Goal: Information Seeking & Learning: Check status

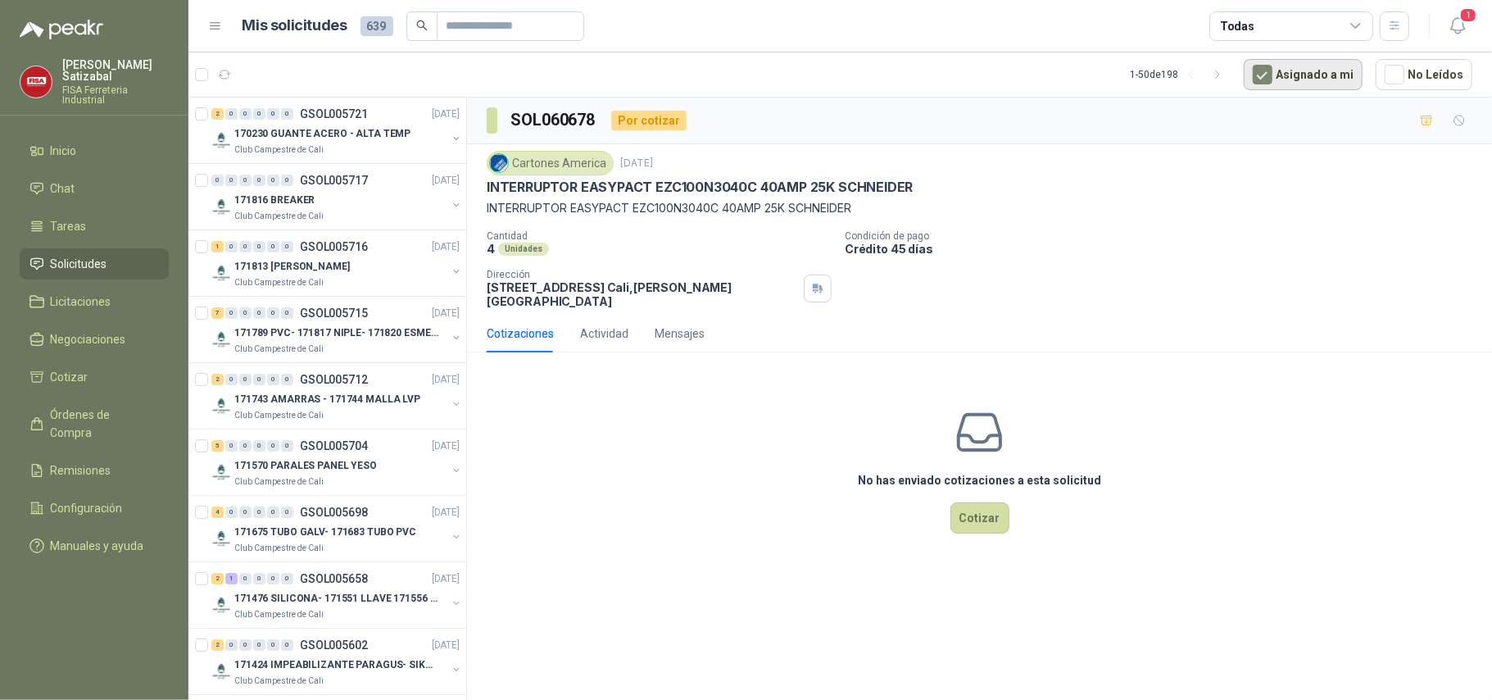
click at [1315, 75] on button "Asignado a mi" at bounding box center [1303, 74] width 119 height 31
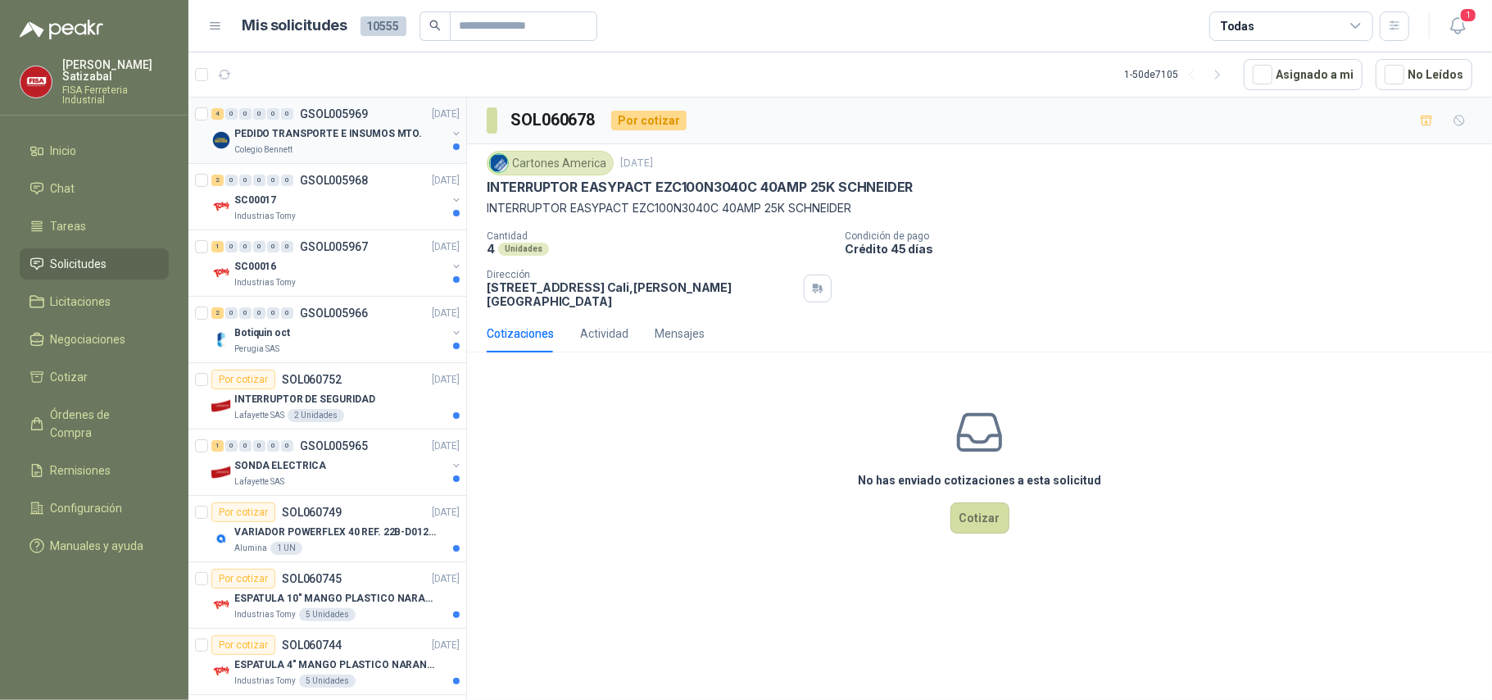
click at [333, 129] on p "PEDIDO TRANSPORTE E INSUMOS MTO." at bounding box center [328, 134] width 188 height 16
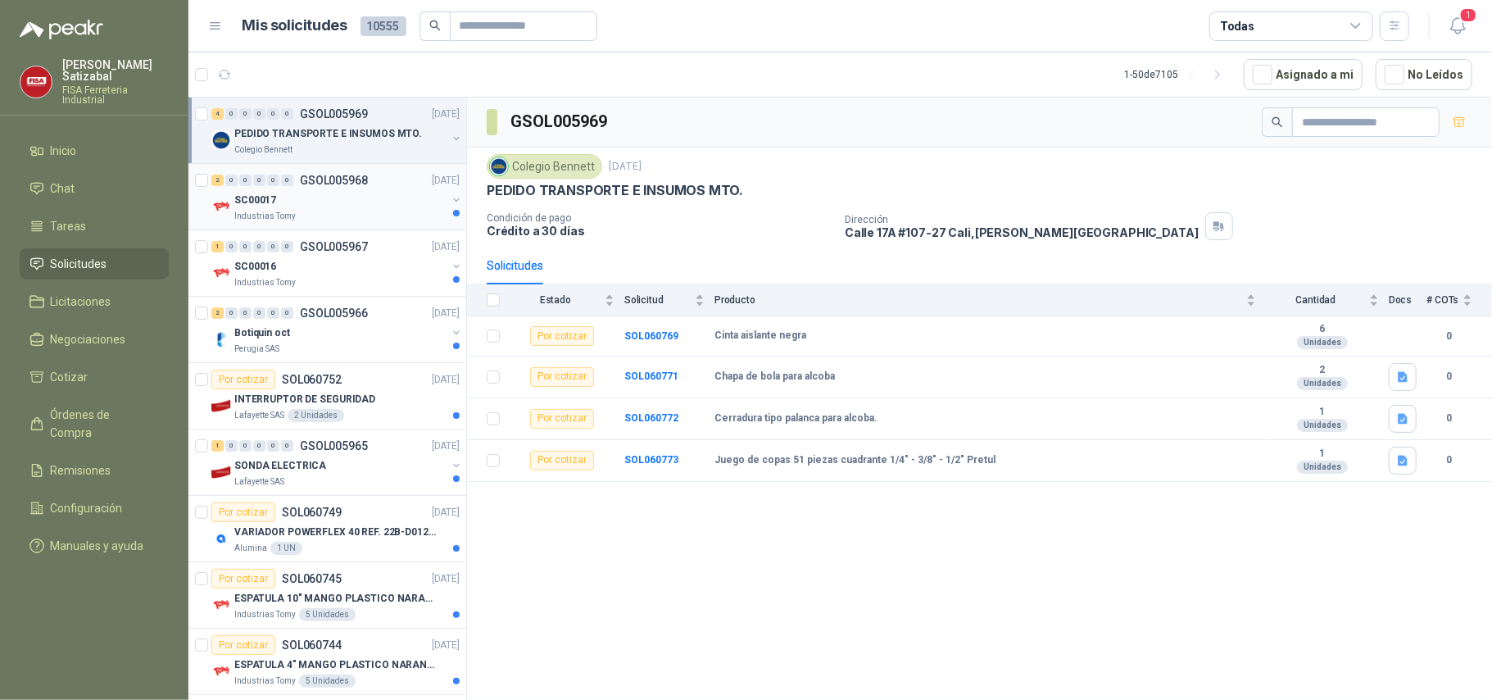
click at [316, 189] on div "2 0 0 0 0 0 GSOL005968 14/10/25" at bounding box center [337, 180] width 252 height 20
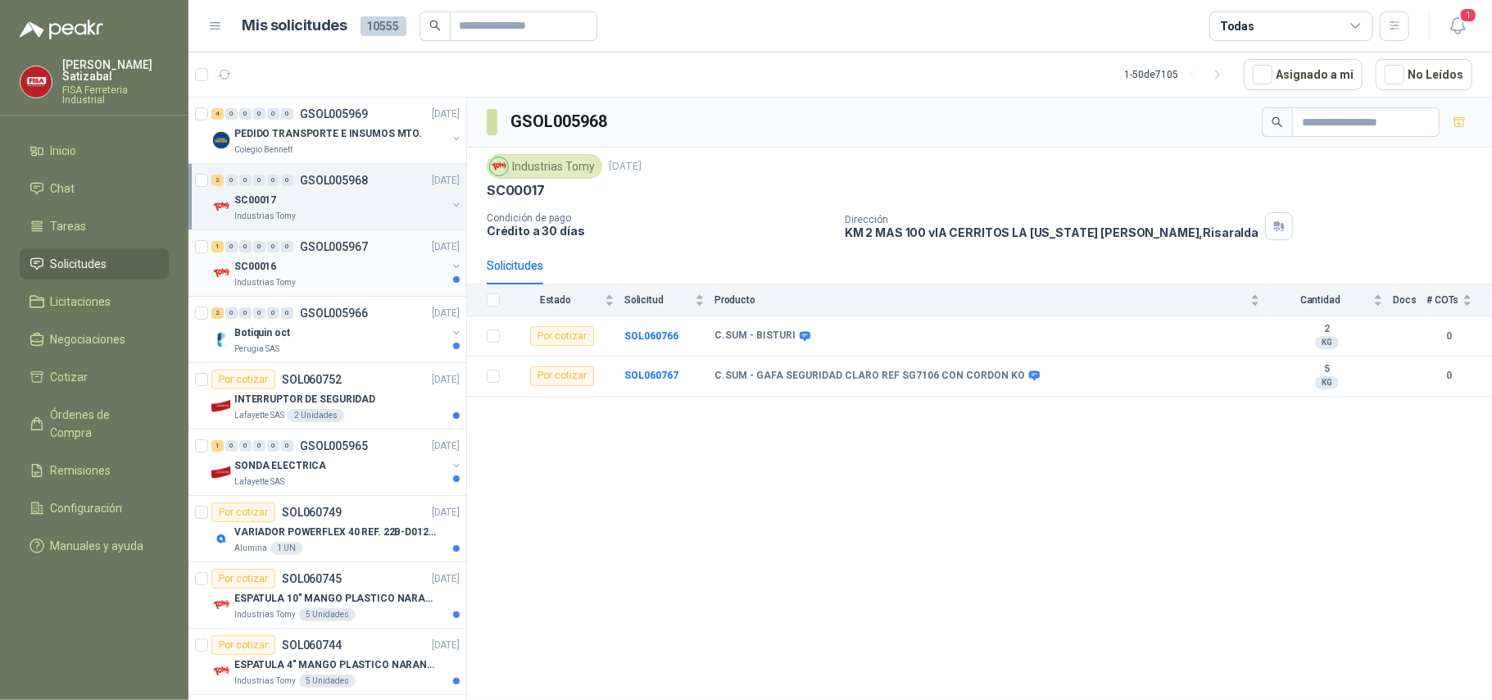
click at [345, 283] on div "Industrias Tomy" at bounding box center [340, 282] width 212 height 13
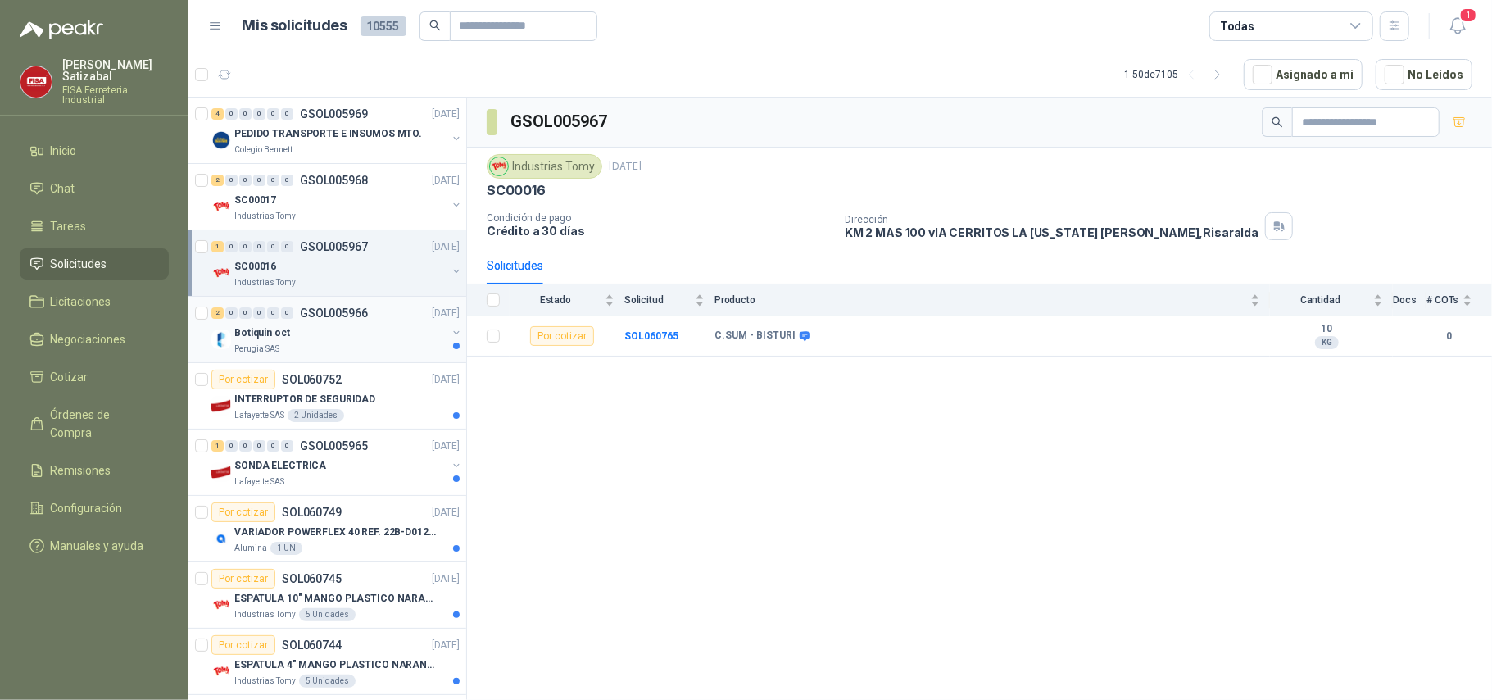
click at [334, 319] on p "GSOL005966" at bounding box center [334, 312] width 68 height 11
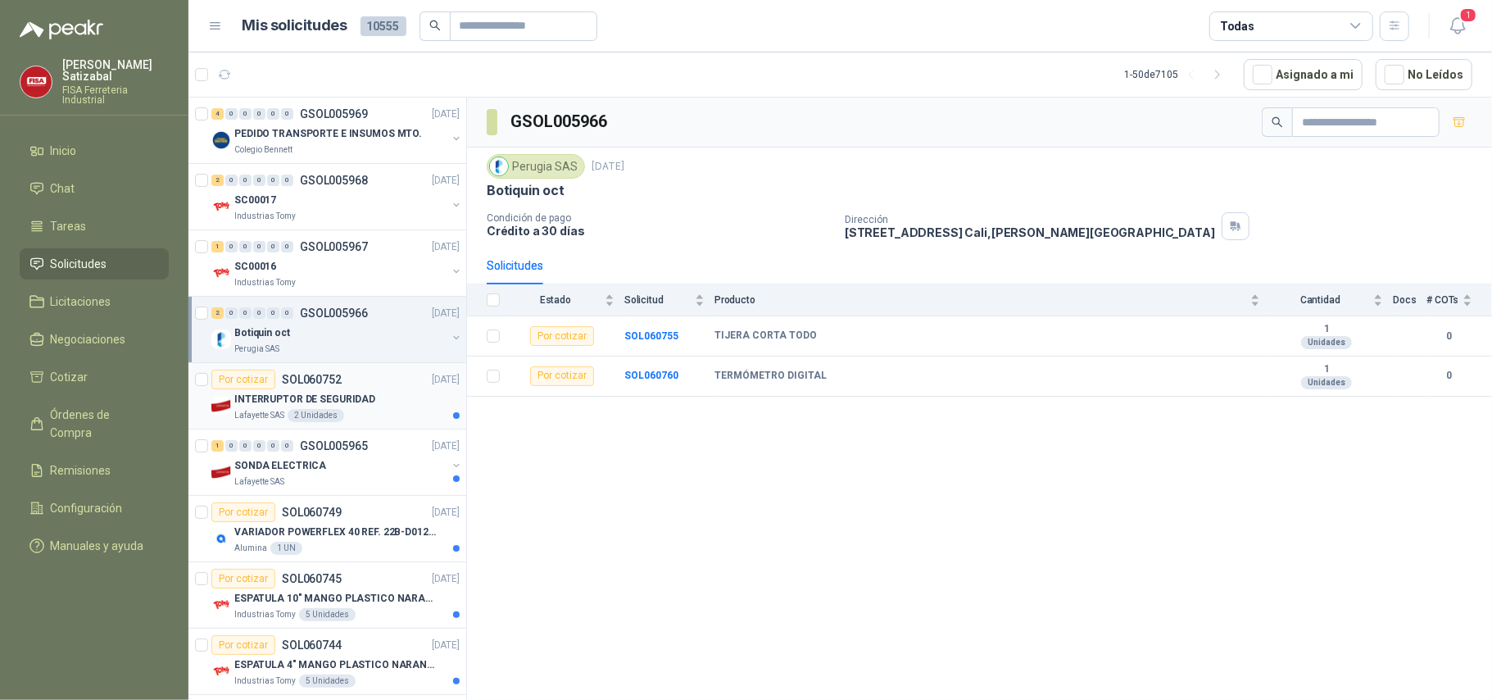
click at [329, 405] on p "INTERRUPTOR DE SEGURIDAD" at bounding box center [304, 400] width 141 height 16
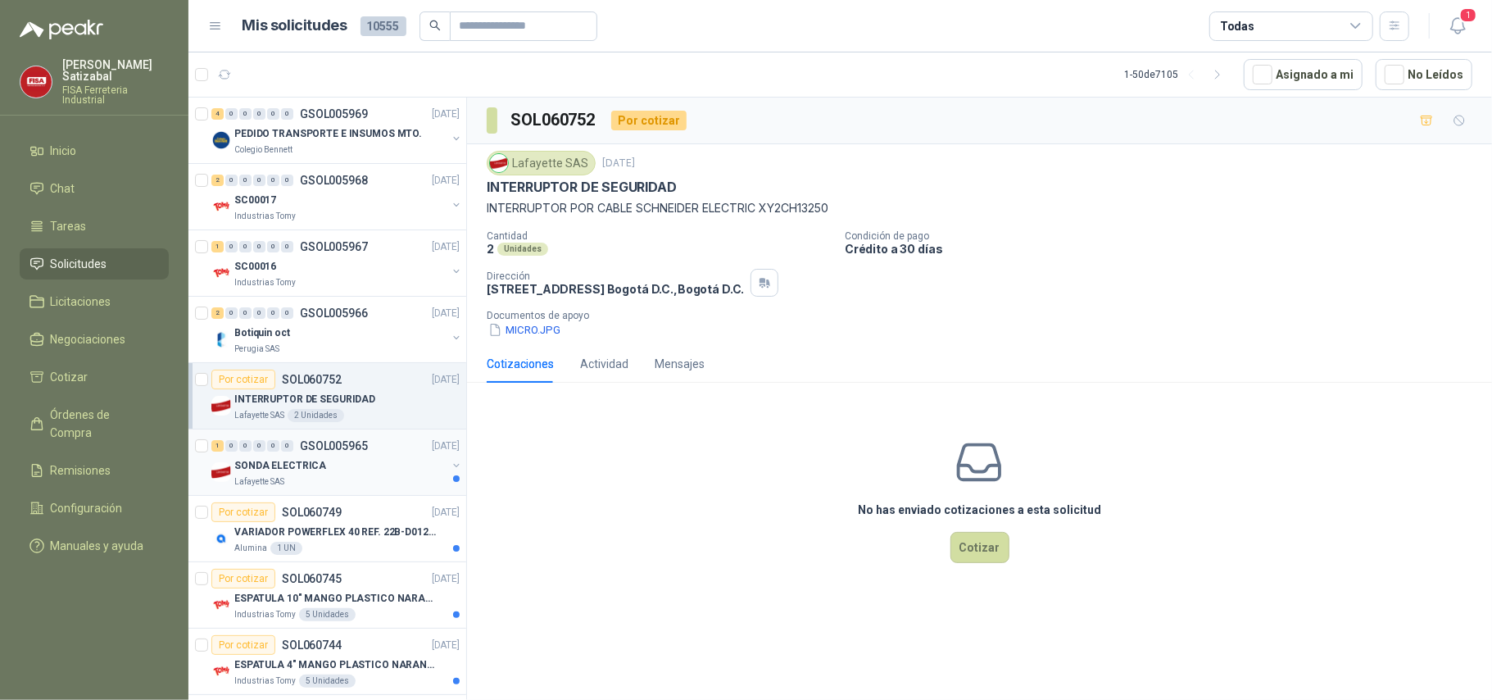
click at [367, 477] on div "Lafayette SAS" at bounding box center [340, 481] width 212 height 13
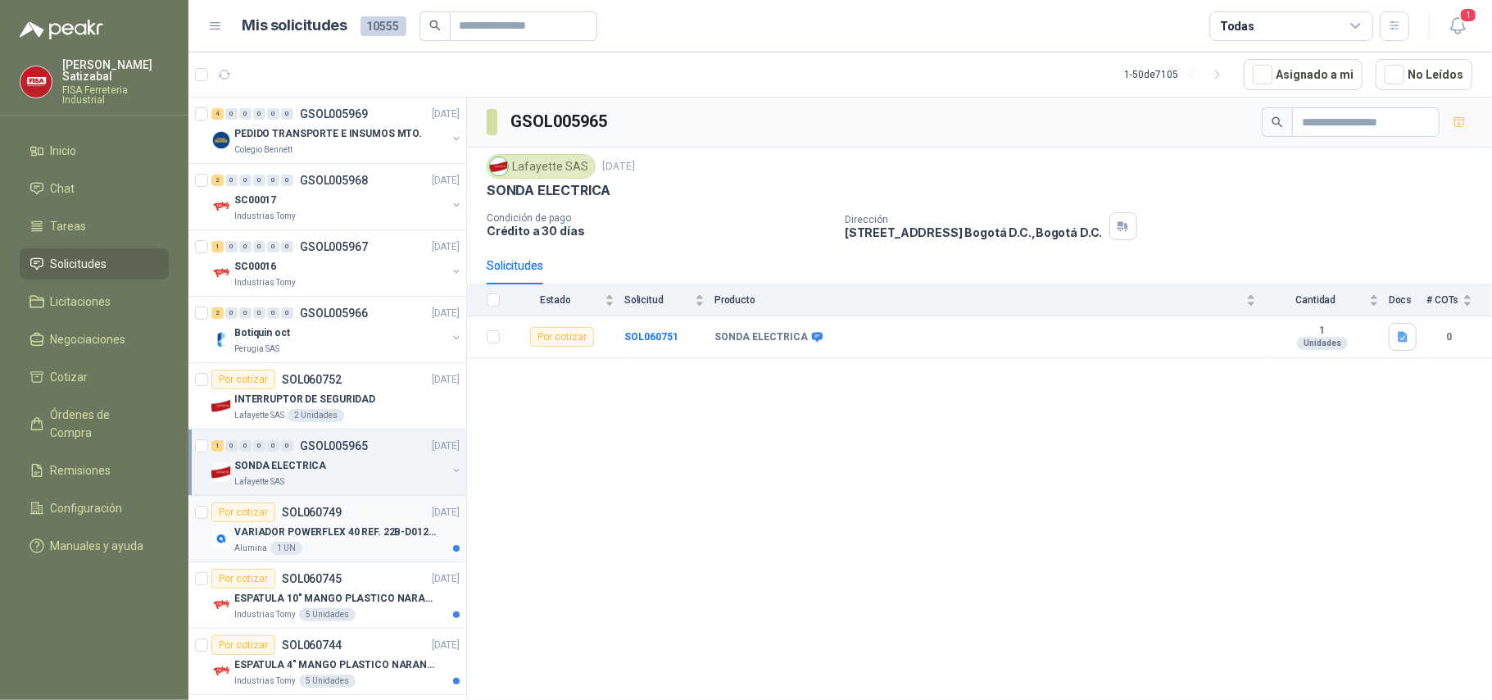
click at [322, 525] on p "VARIADOR POWERFLEX 40 REF. 22B-D012N104" at bounding box center [336, 533] width 204 height 16
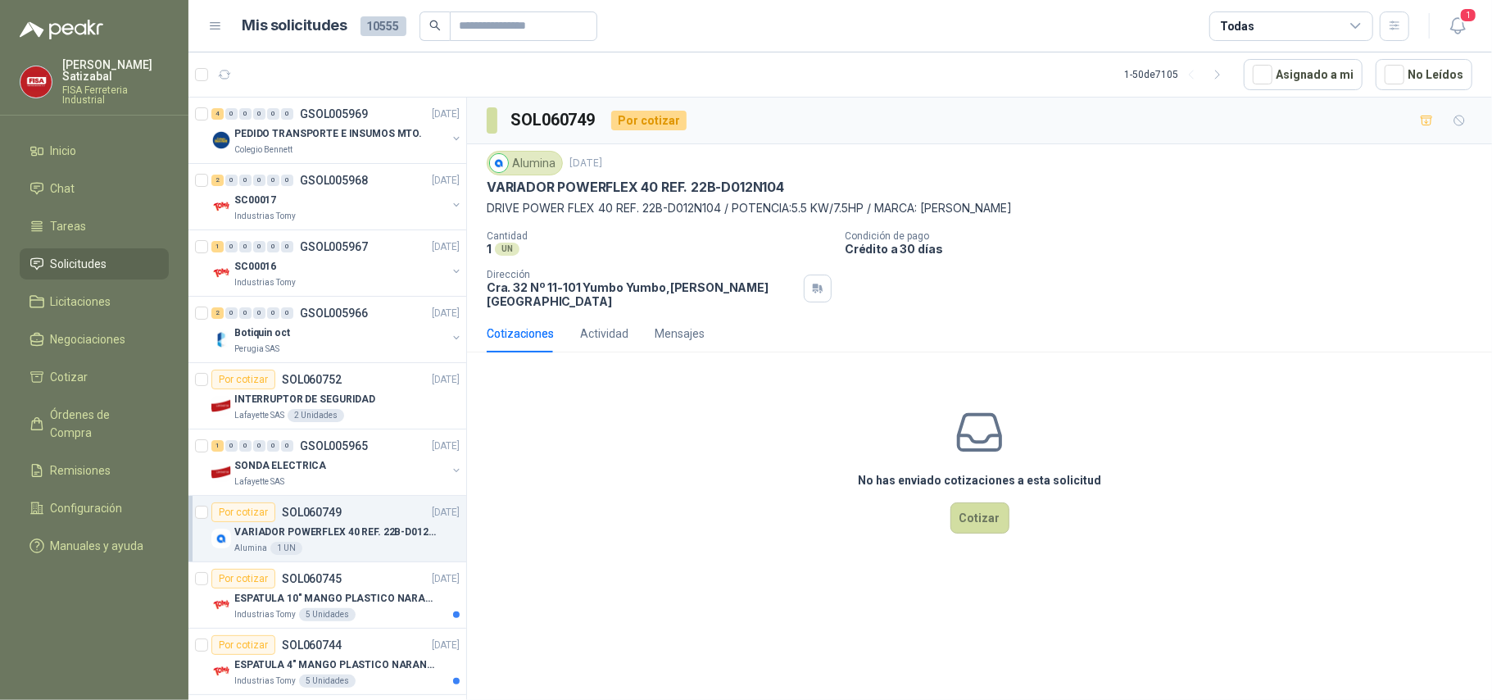
scroll to position [215, 0]
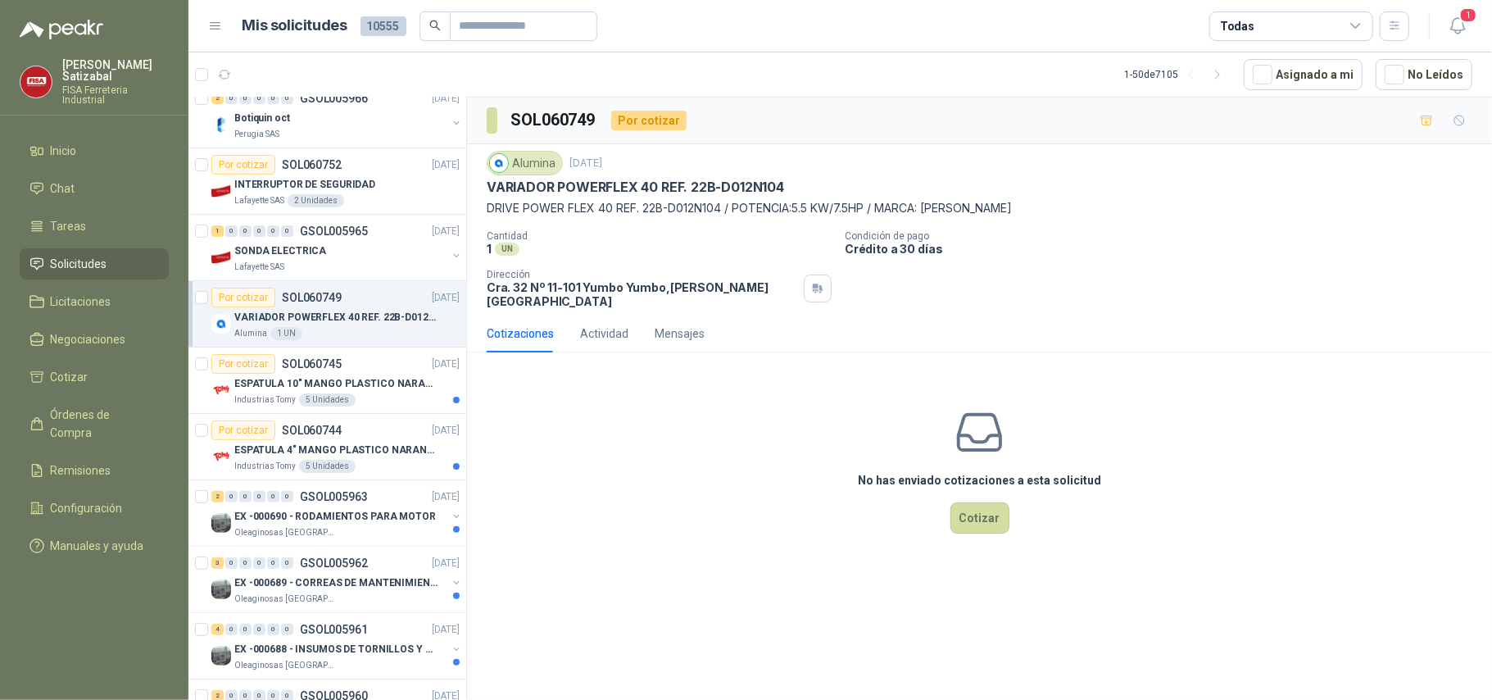
drag, startPoint x: 466, startPoint y: 224, endPoint x: 459, endPoint y: 236, distance: 13.9
click at [463, 233] on div "4 0 0 0 0 0 GSOL005969 14/10/25 PEDIDO TRANSPORTE E INSUMOS MTO. Colegio Bennet…" at bounding box center [328, 402] width 279 height 608
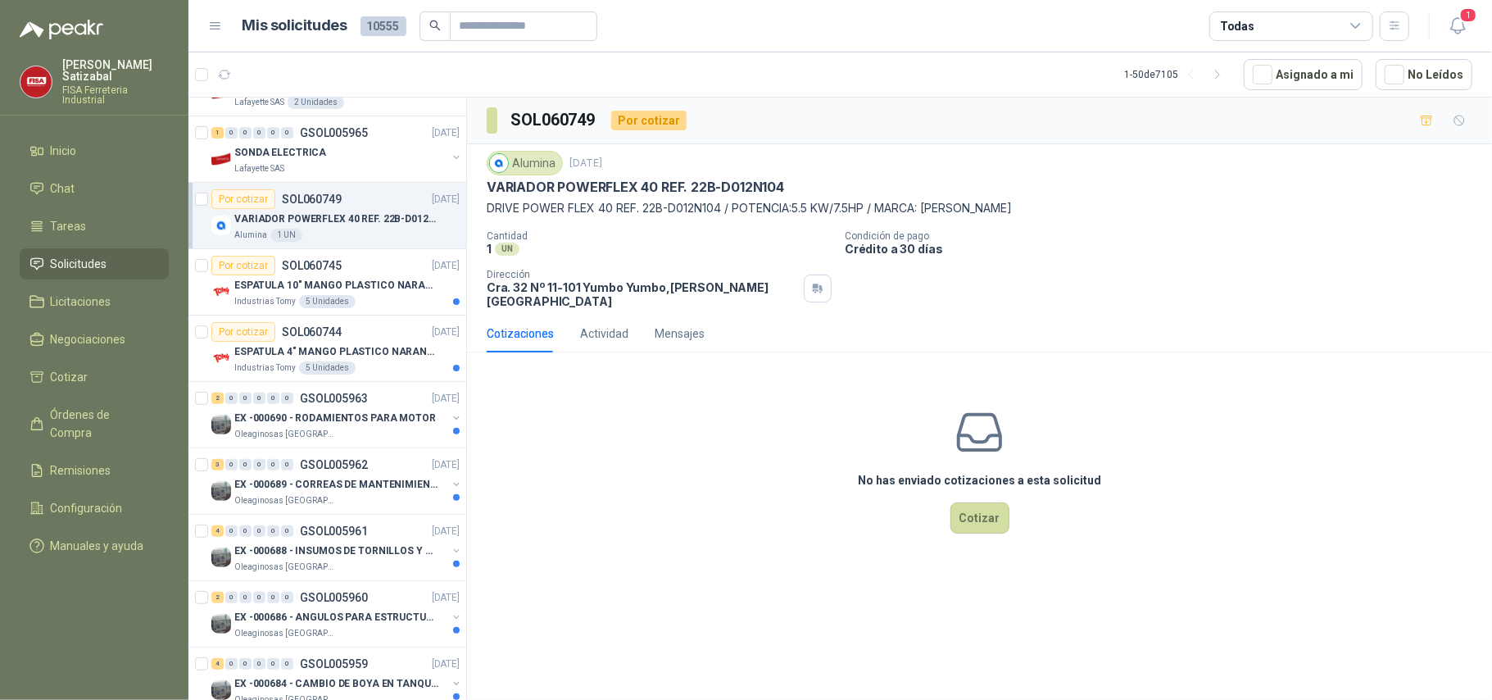
scroll to position [338, 1]
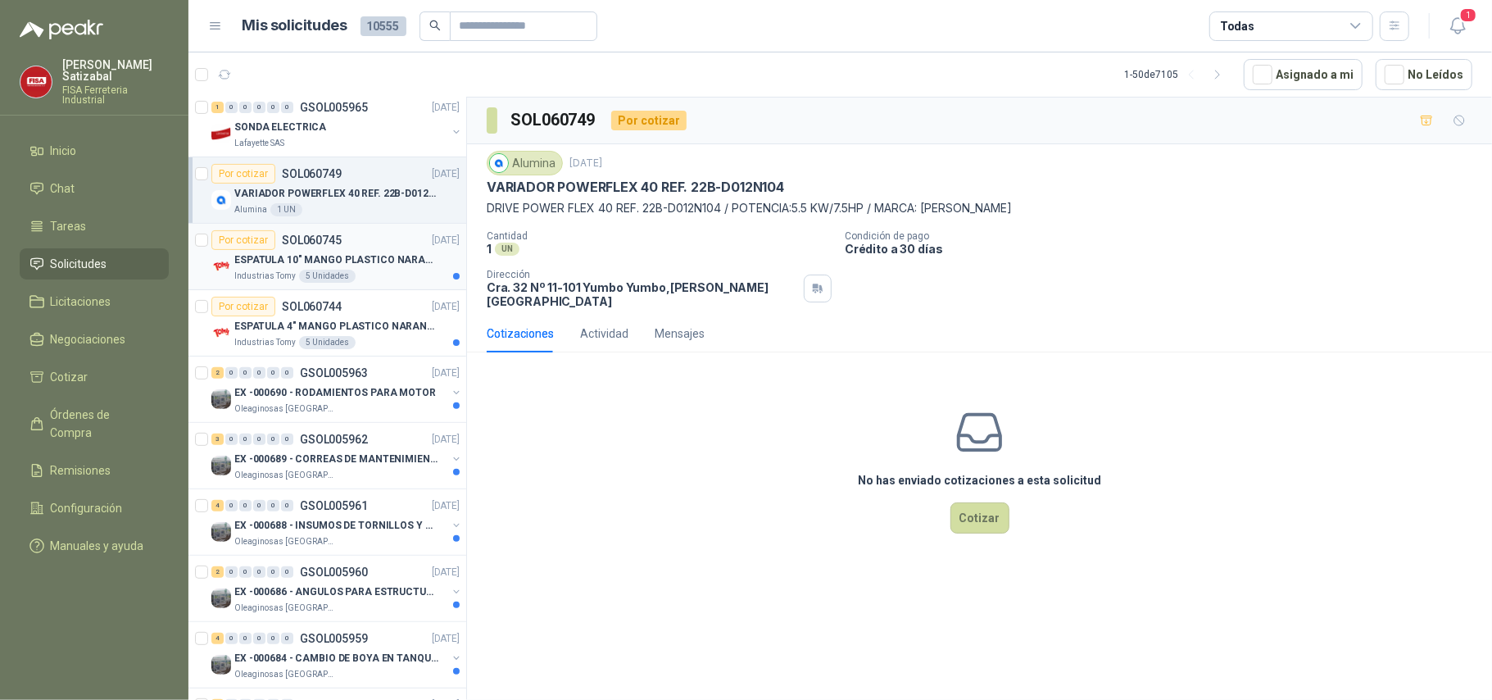
click at [369, 268] on p "ESPATULA 10" MANGO PLASTICO NARANJA MARCA TRUPPER" at bounding box center [336, 260] width 204 height 16
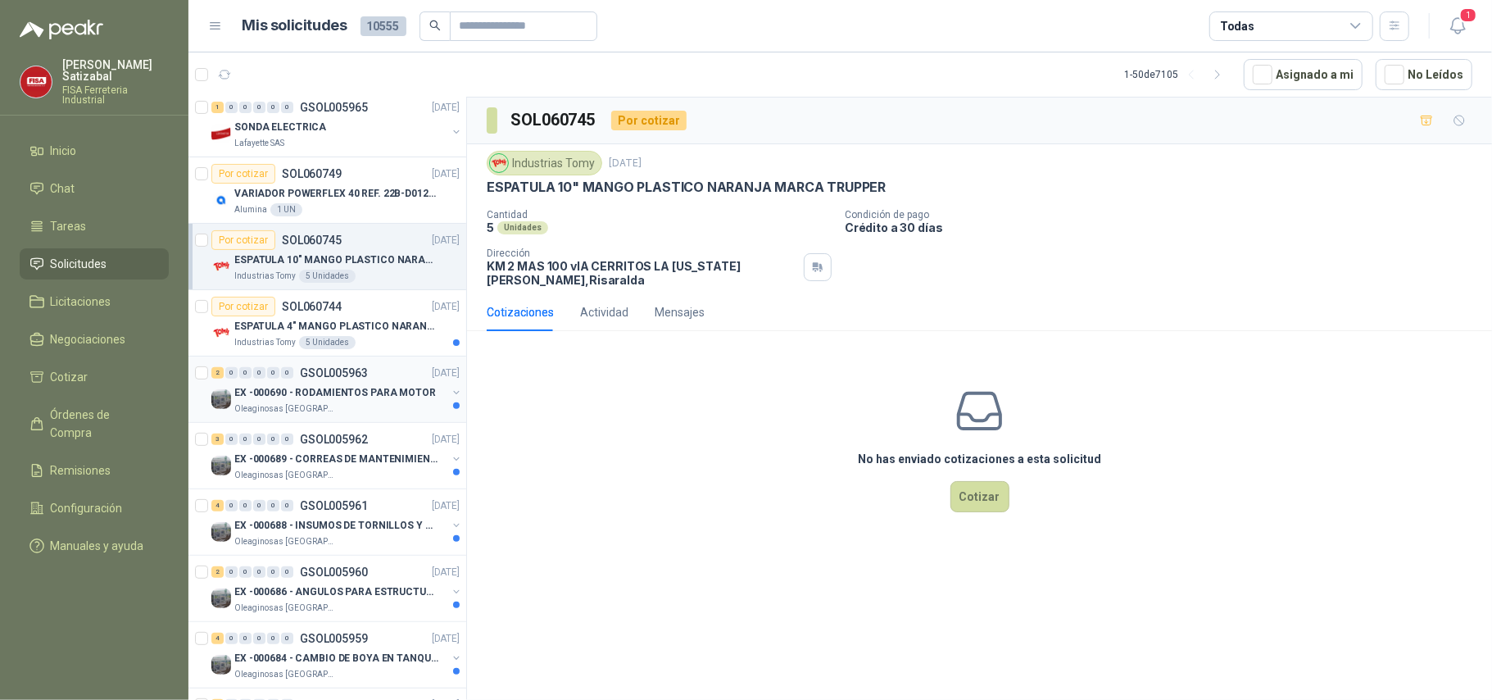
click at [336, 382] on div "2 0 0 0 0 0 GSOL005963 14/10/25" at bounding box center [337, 373] width 252 height 20
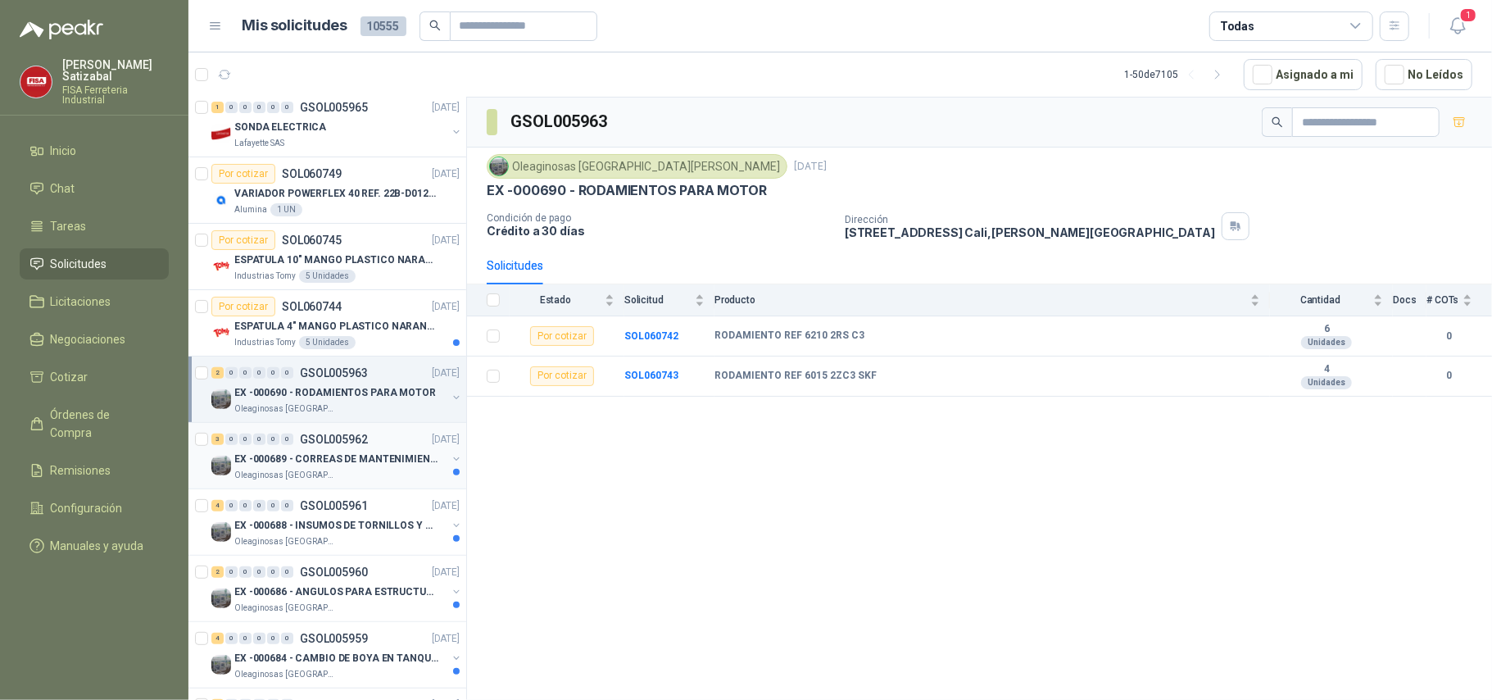
click at [361, 441] on p "GSOL005962" at bounding box center [334, 439] width 68 height 11
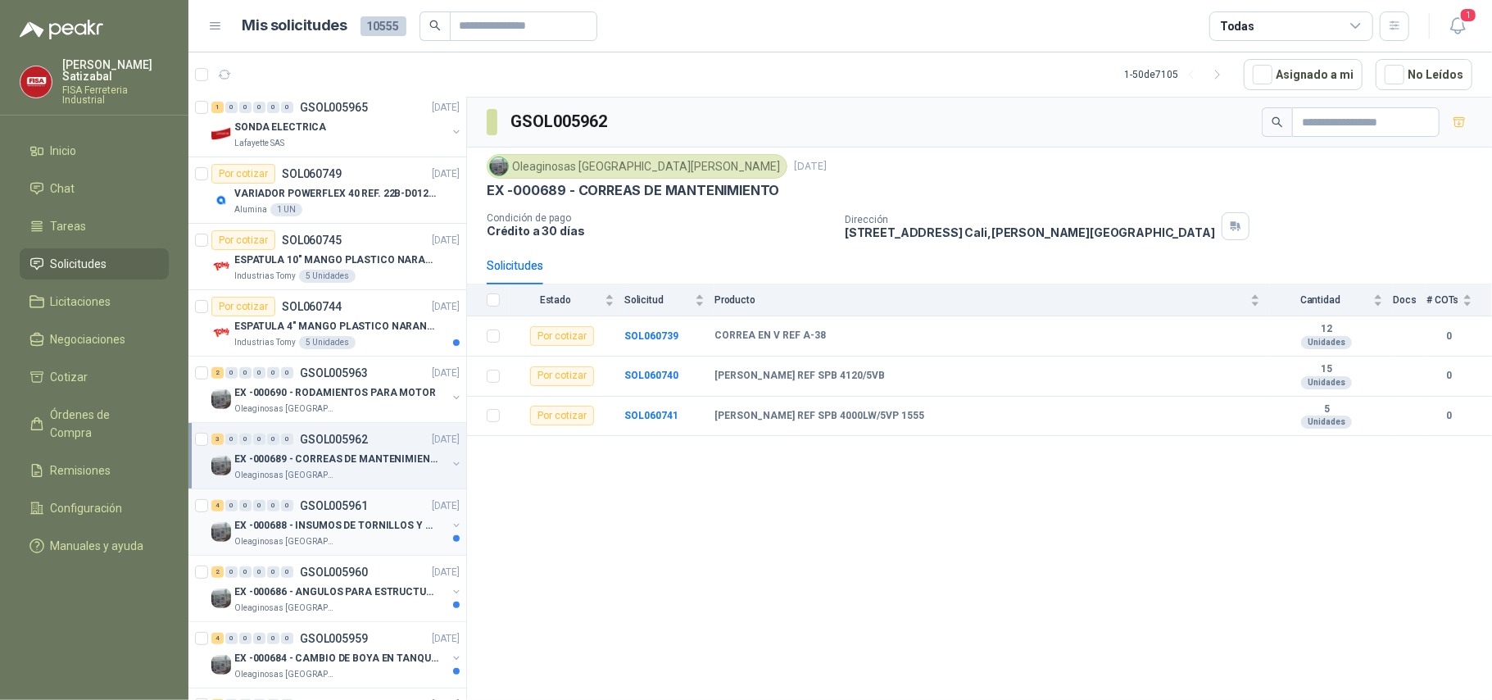
click at [346, 509] on p "GSOL005961" at bounding box center [334, 505] width 68 height 11
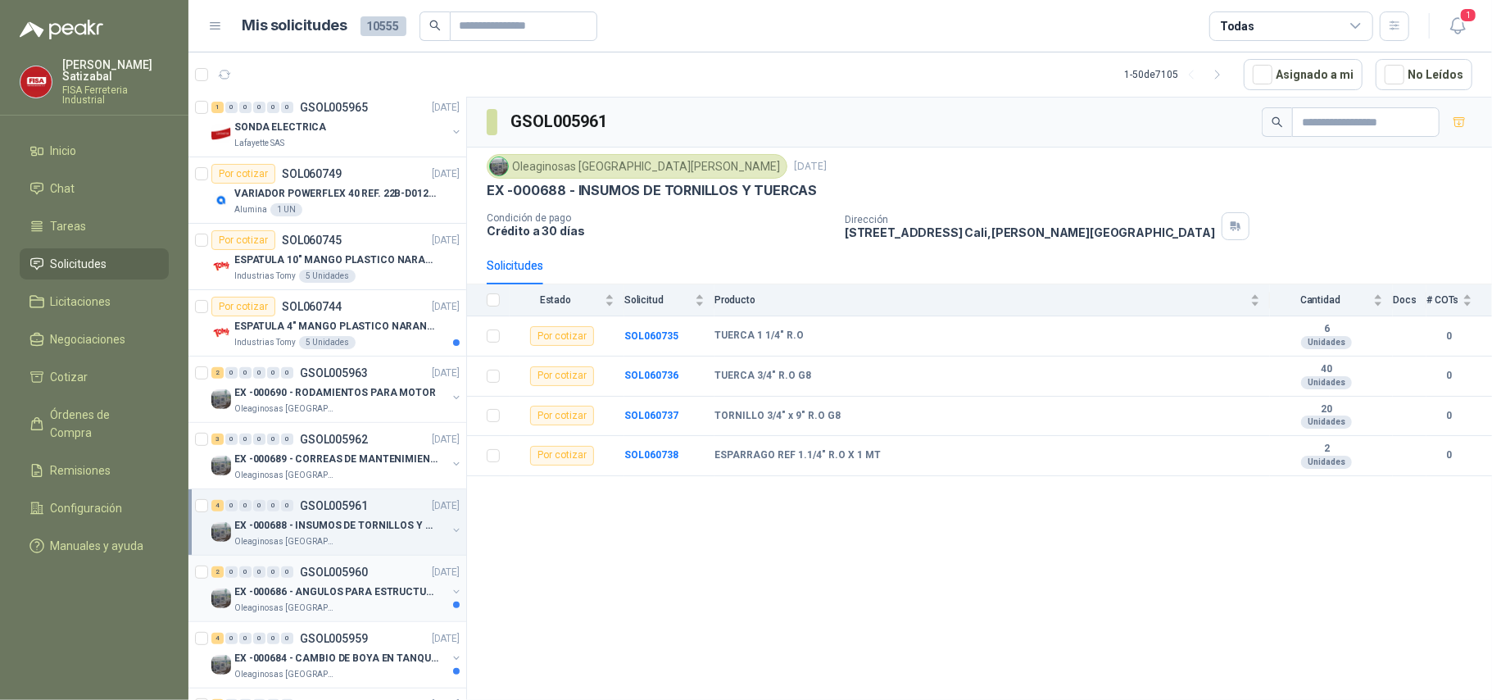
click at [339, 571] on p "GSOL005960" at bounding box center [334, 571] width 68 height 11
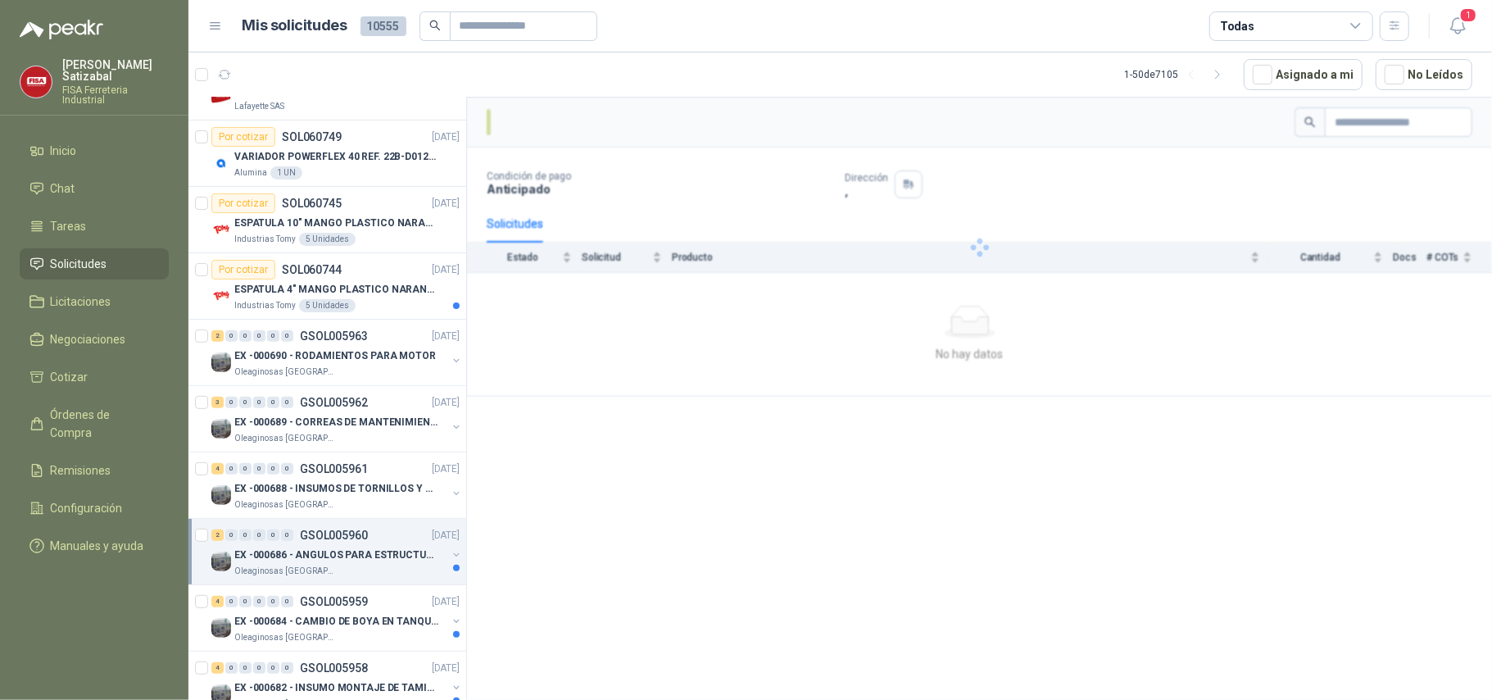
scroll to position [438, 1]
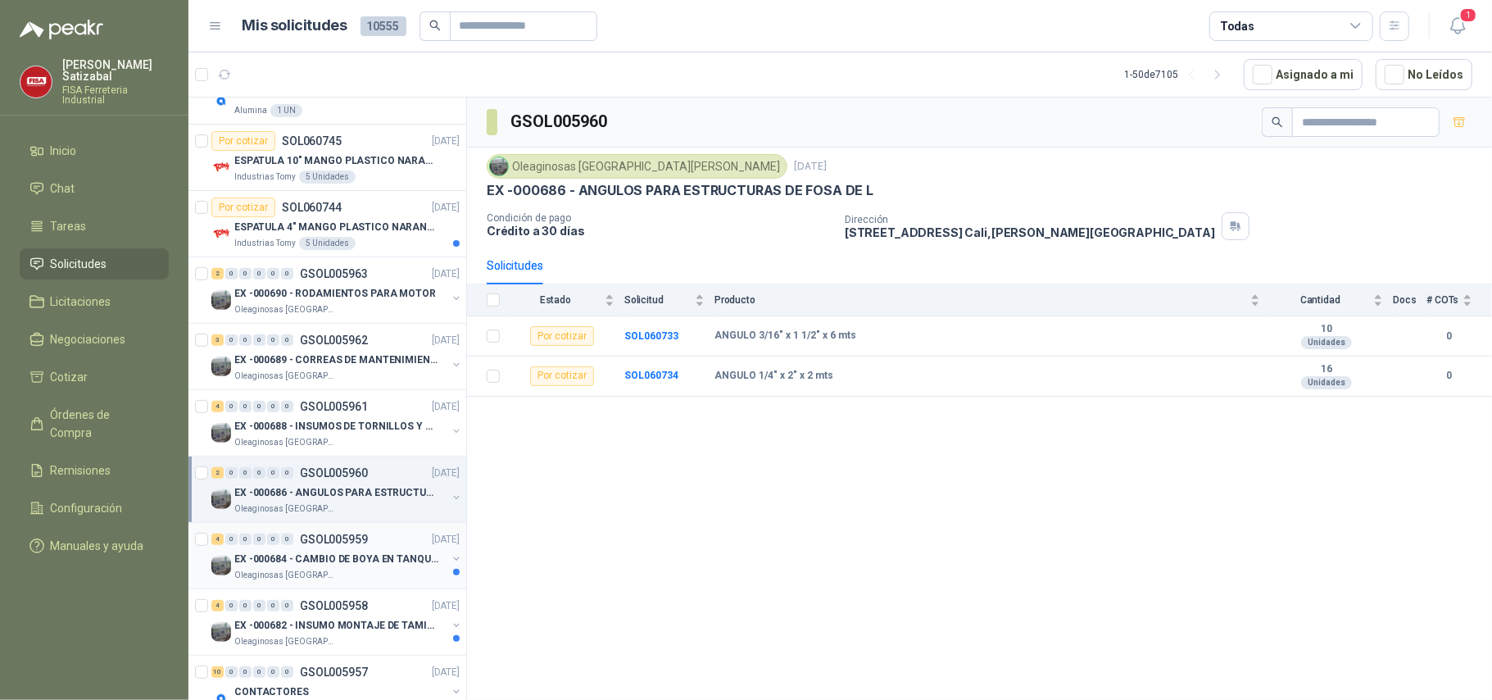
click at [345, 545] on p "GSOL005959" at bounding box center [334, 539] width 68 height 11
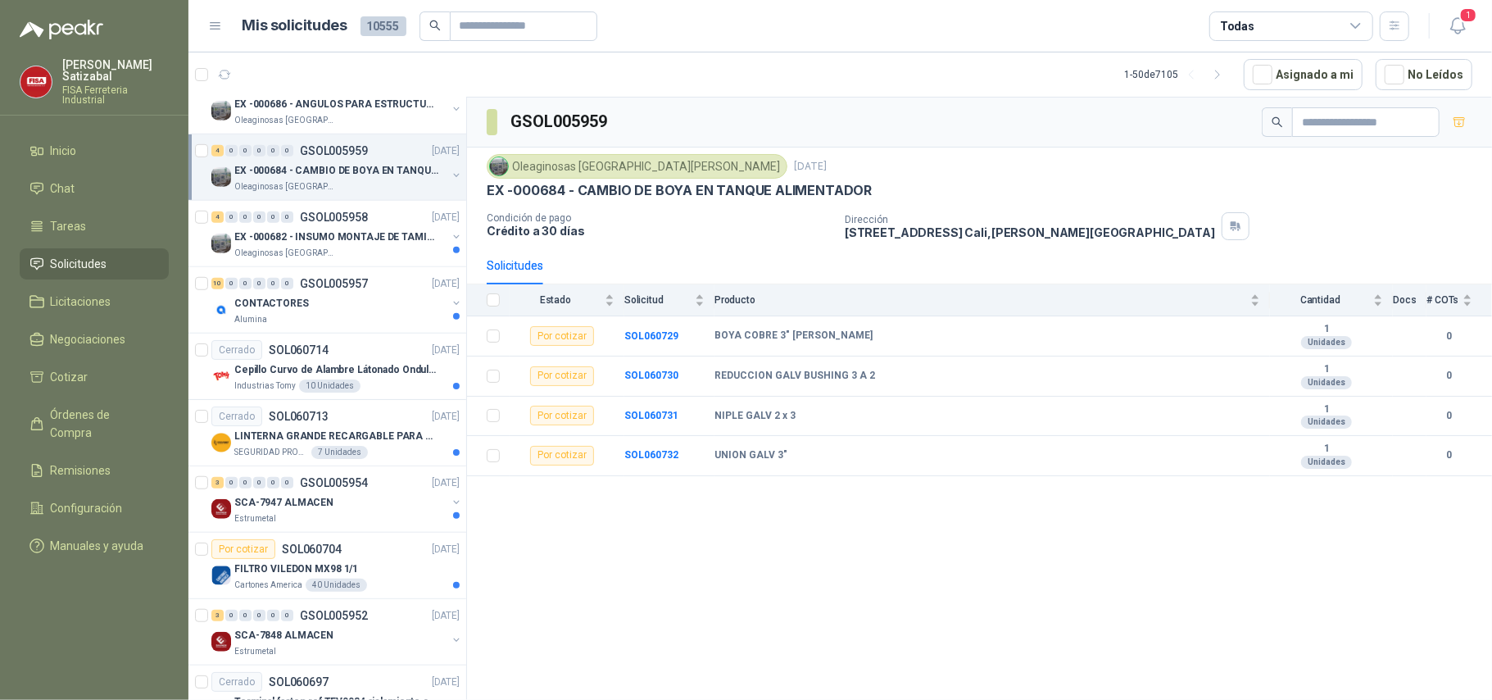
scroll to position [831, 1]
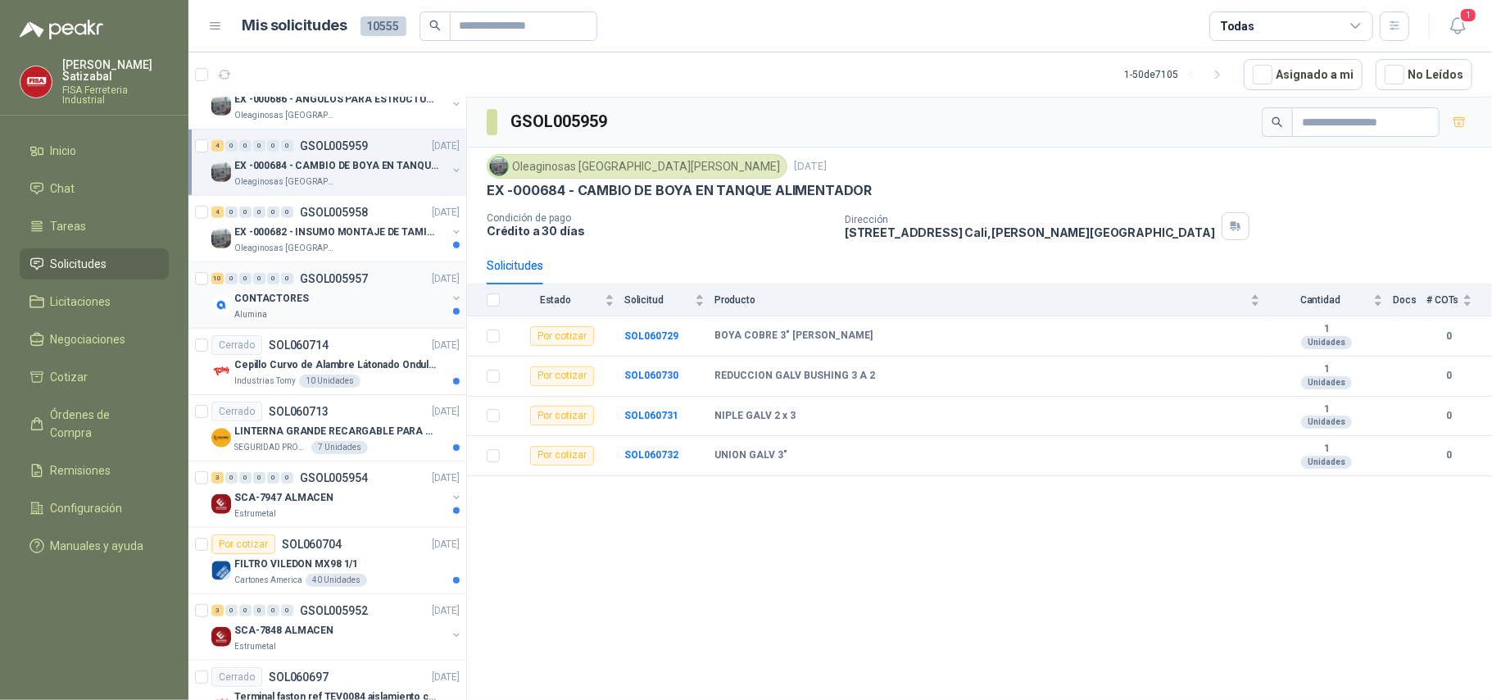
click at [361, 267] on div "10 0 0 0 0 0 GSOL005957 14/10/25 CONTACTORES Alumina" at bounding box center [328, 295] width 278 height 66
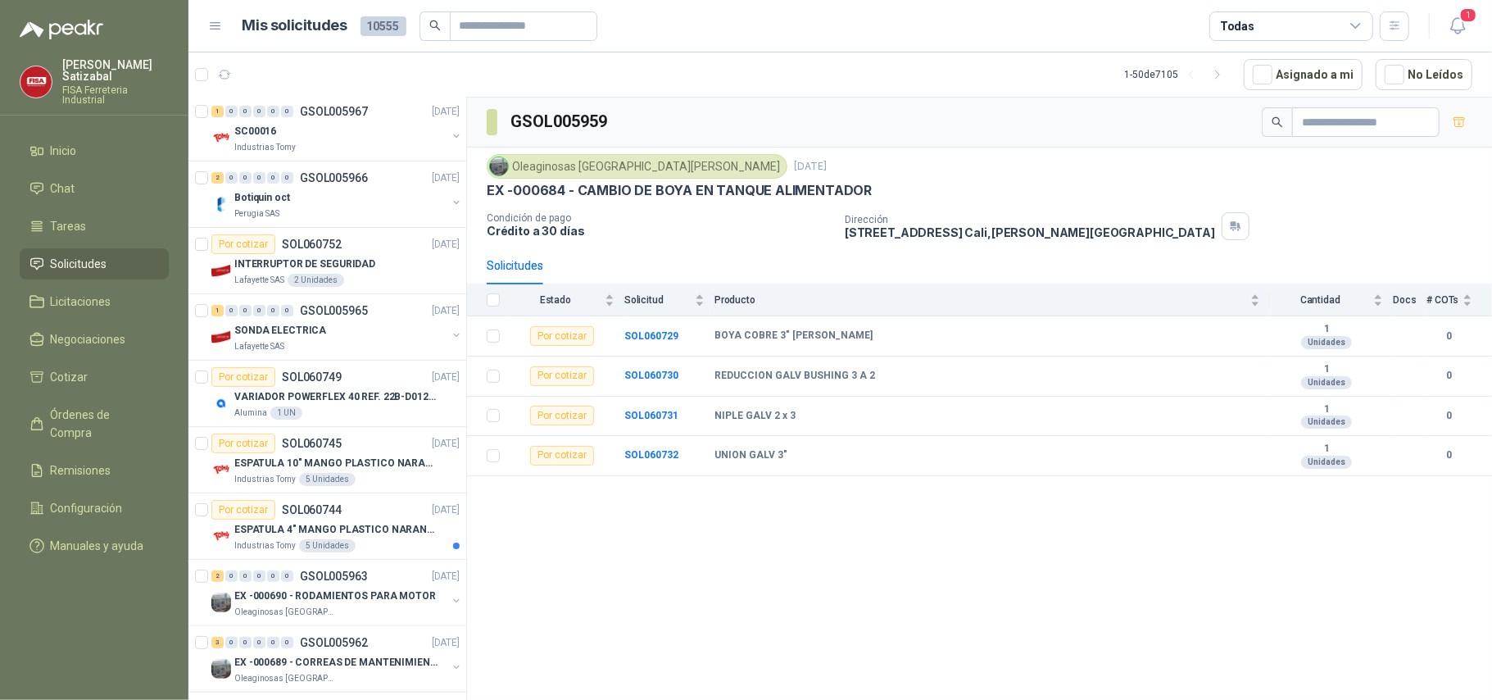
scroll to position [0, 1]
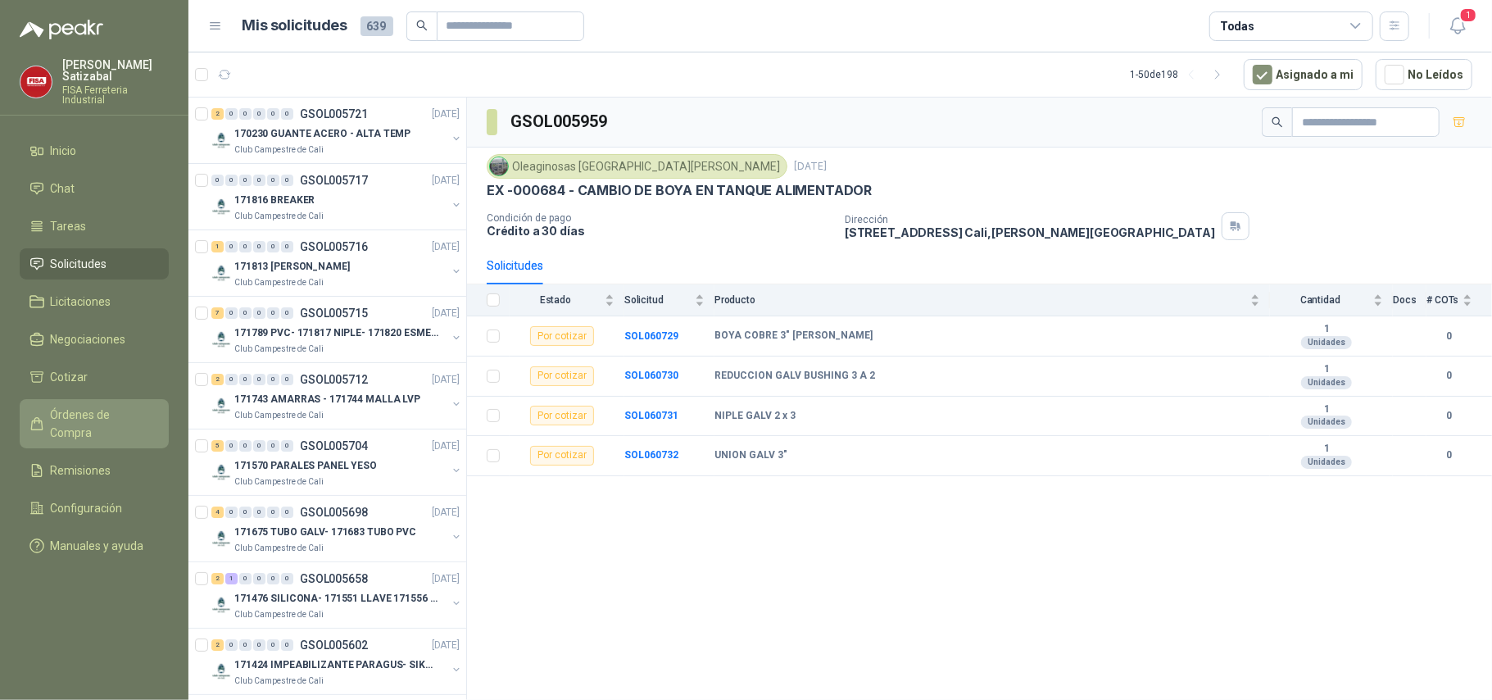
click at [109, 406] on span "Órdenes de Compra" at bounding box center [102, 424] width 102 height 36
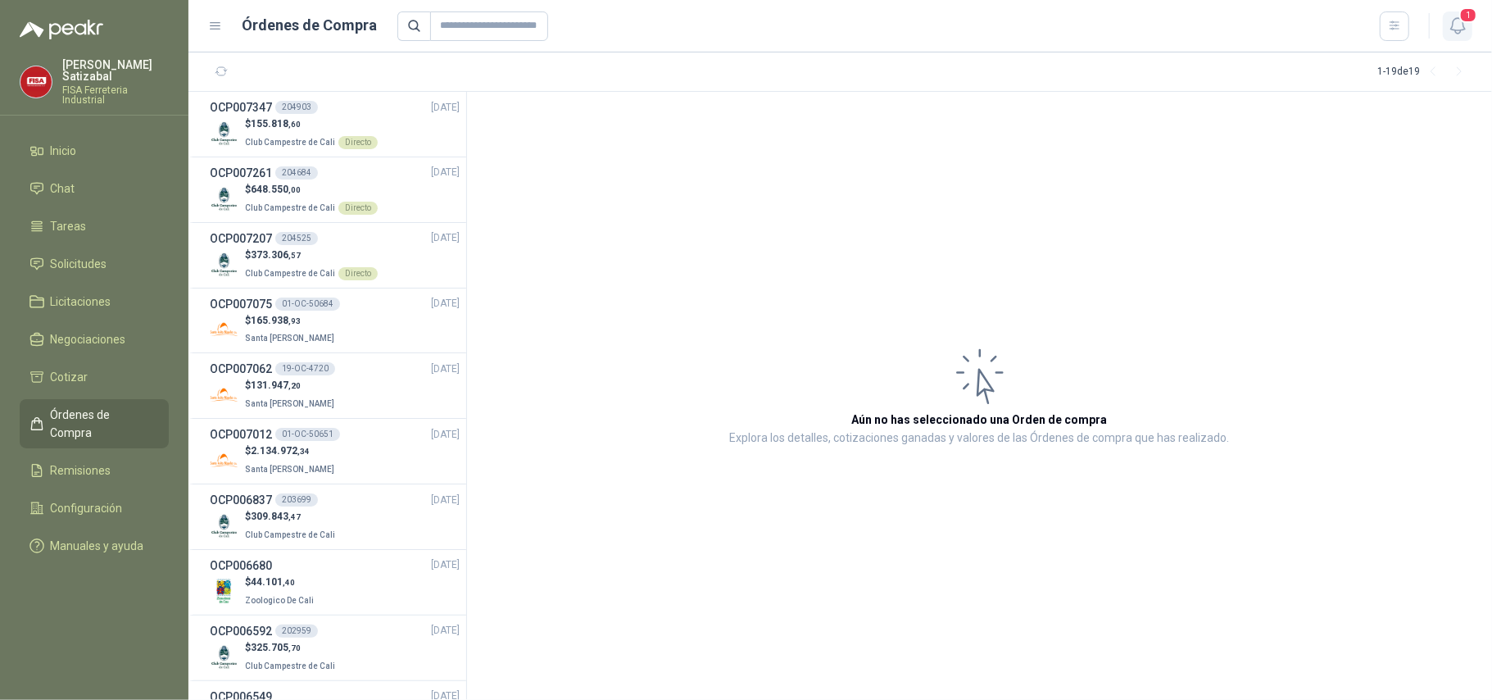
click at [1452, 17] on icon "button" at bounding box center [1458, 26] width 20 height 20
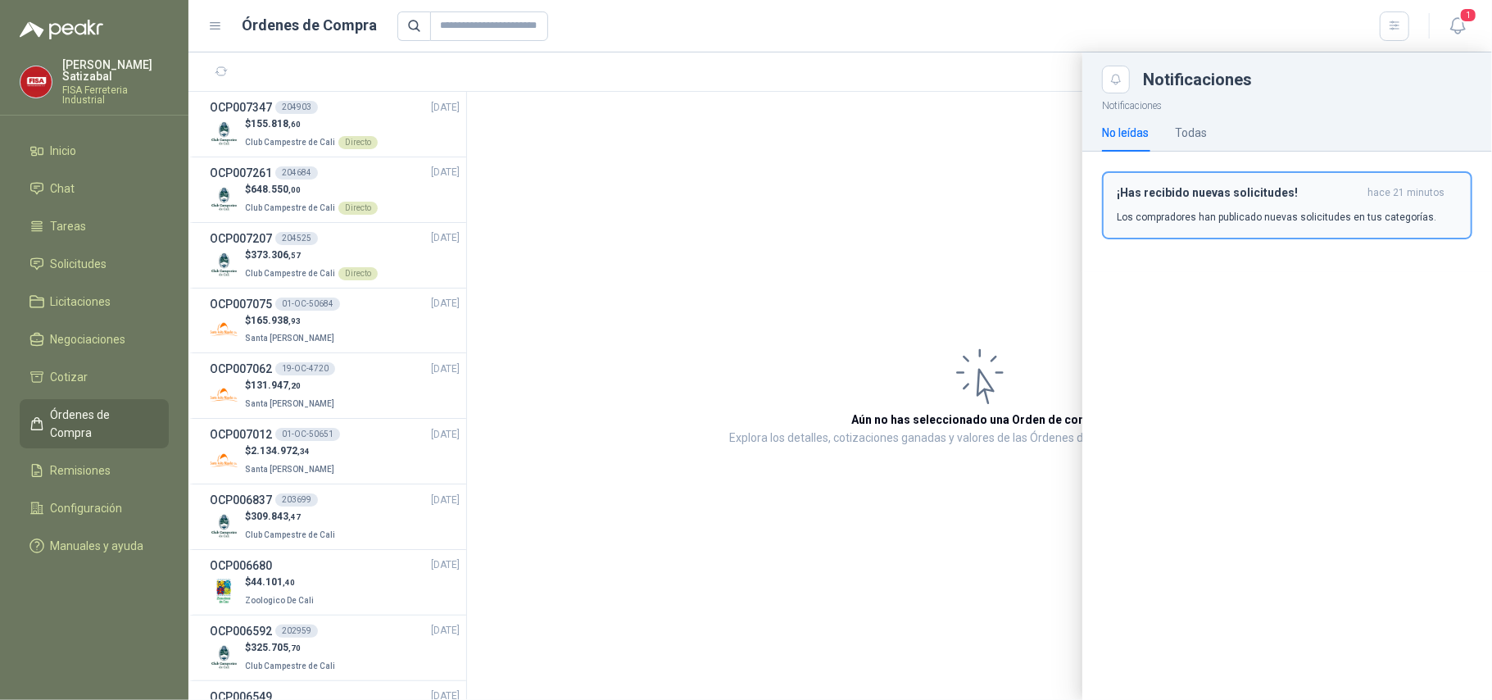
click at [1183, 193] on h3 "¡Has recibido nuevas solicitudes!" at bounding box center [1239, 193] width 244 height 14
